Goal: Information Seeking & Learning: Find specific page/section

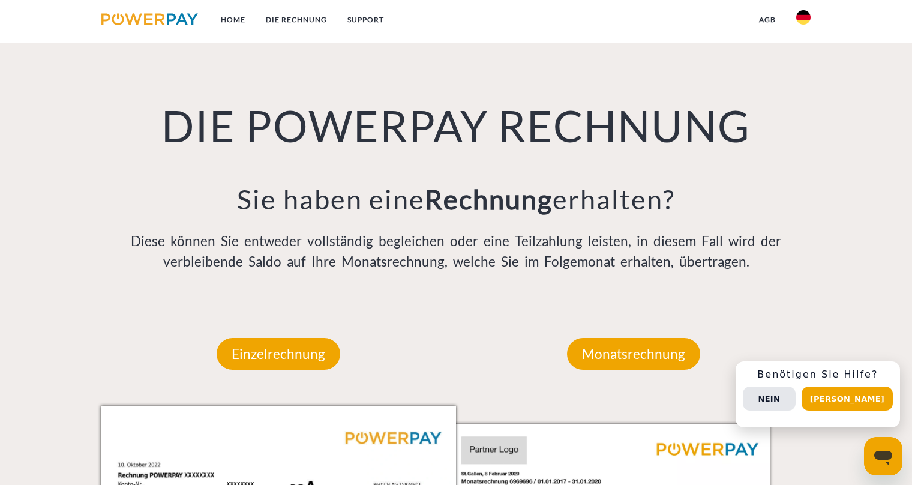
scroll to position [292, 0]
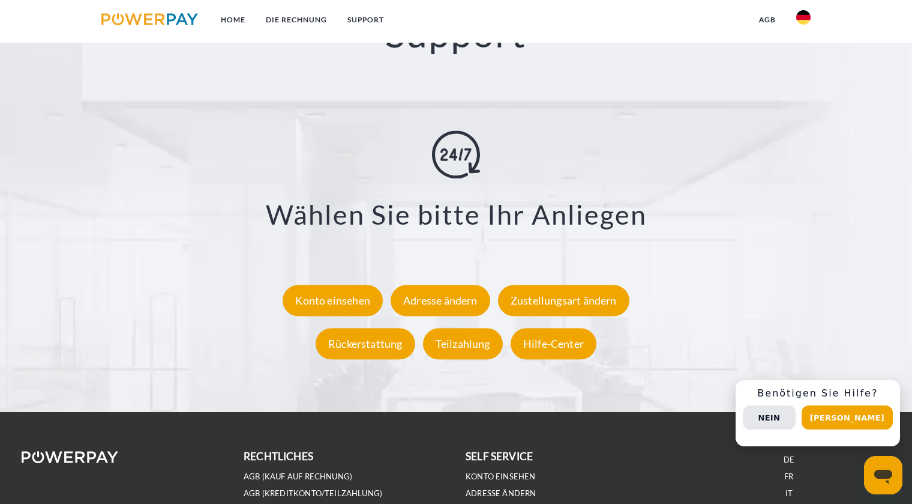
scroll to position [2261, 0]
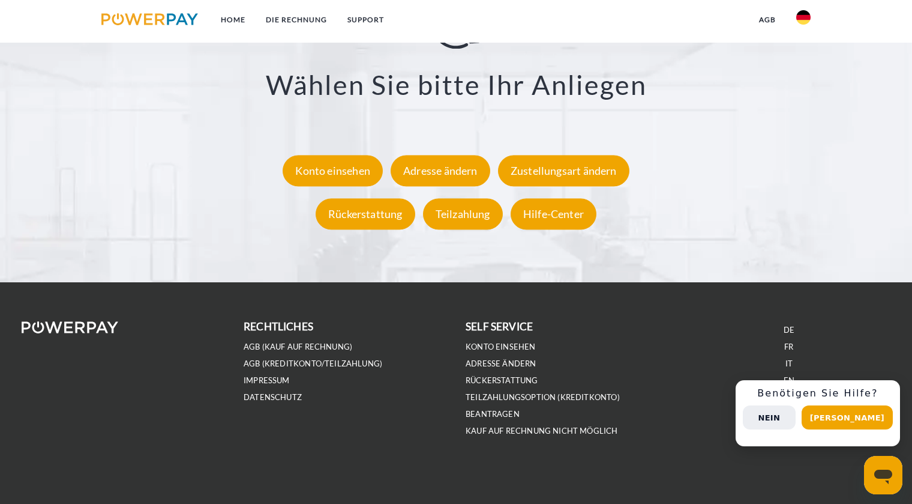
click at [780, 417] on button "Nein" at bounding box center [769, 417] width 53 height 24
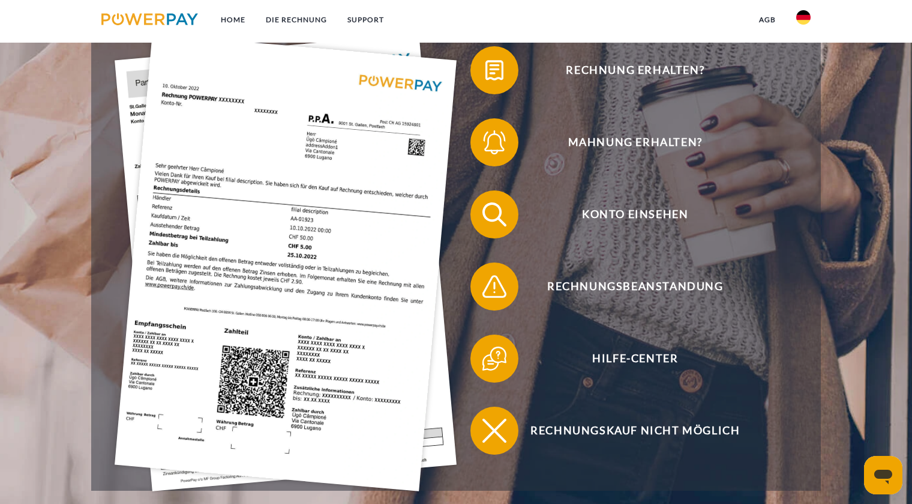
scroll to position [0, 0]
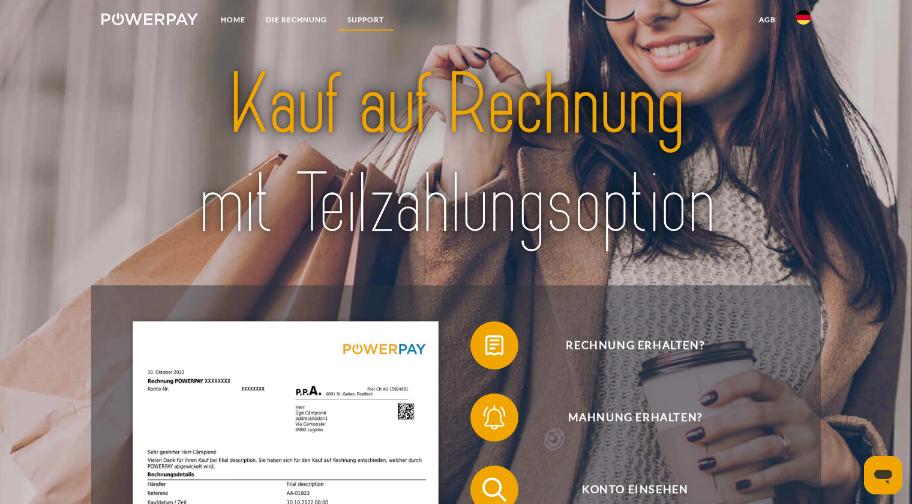
click at [347, 19] on link "SUPPORT" at bounding box center [365, 20] width 57 height 22
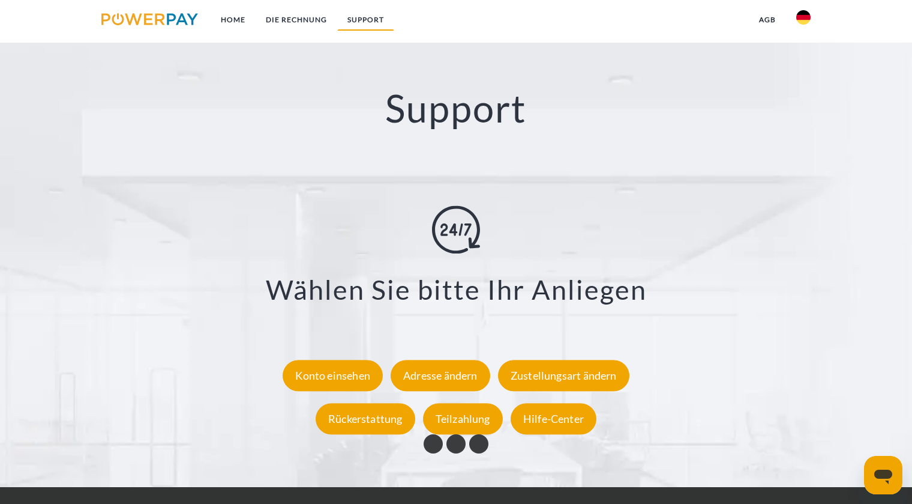
scroll to position [2084, 0]
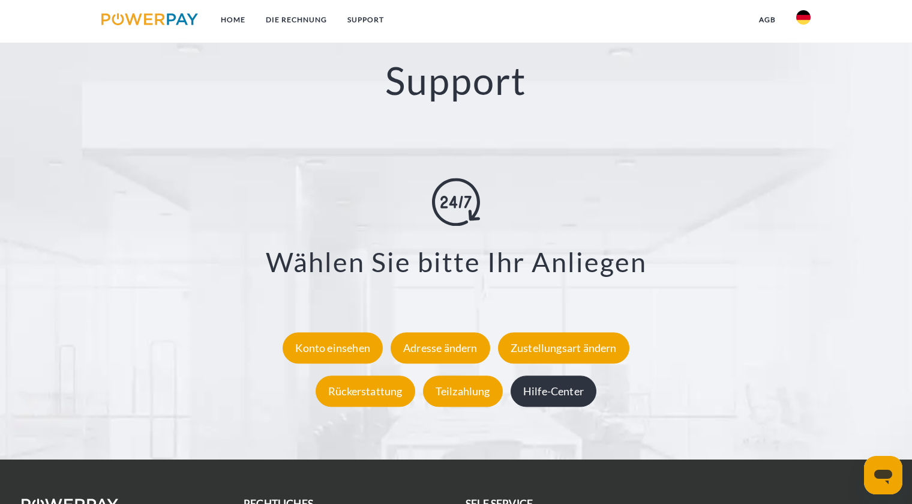
click at [538, 387] on div "Hilfe-Center" at bounding box center [554, 391] width 86 height 31
